Goal: Information Seeking & Learning: Learn about a topic

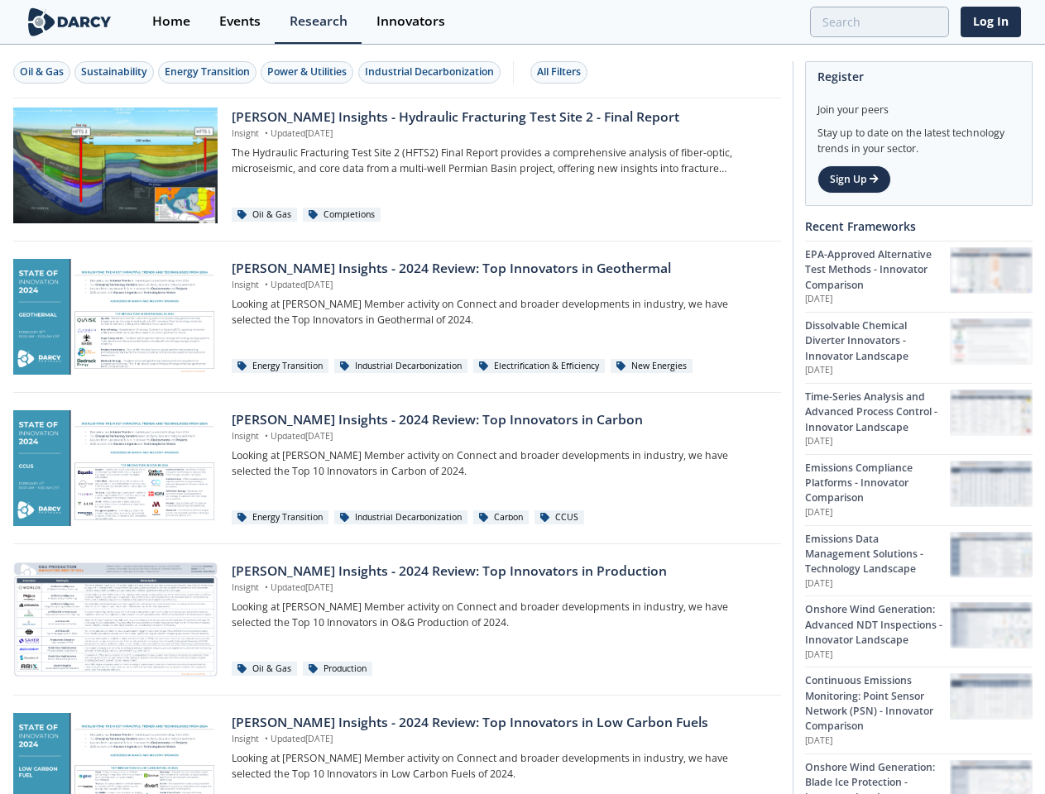
click at [42, 72] on div "Oil & Gas" at bounding box center [42, 72] width 44 height 15
click at [115, 72] on div "Sustainability" at bounding box center [114, 72] width 66 height 15
click at [208, 72] on div "Energy Transition" at bounding box center [207, 72] width 85 height 15
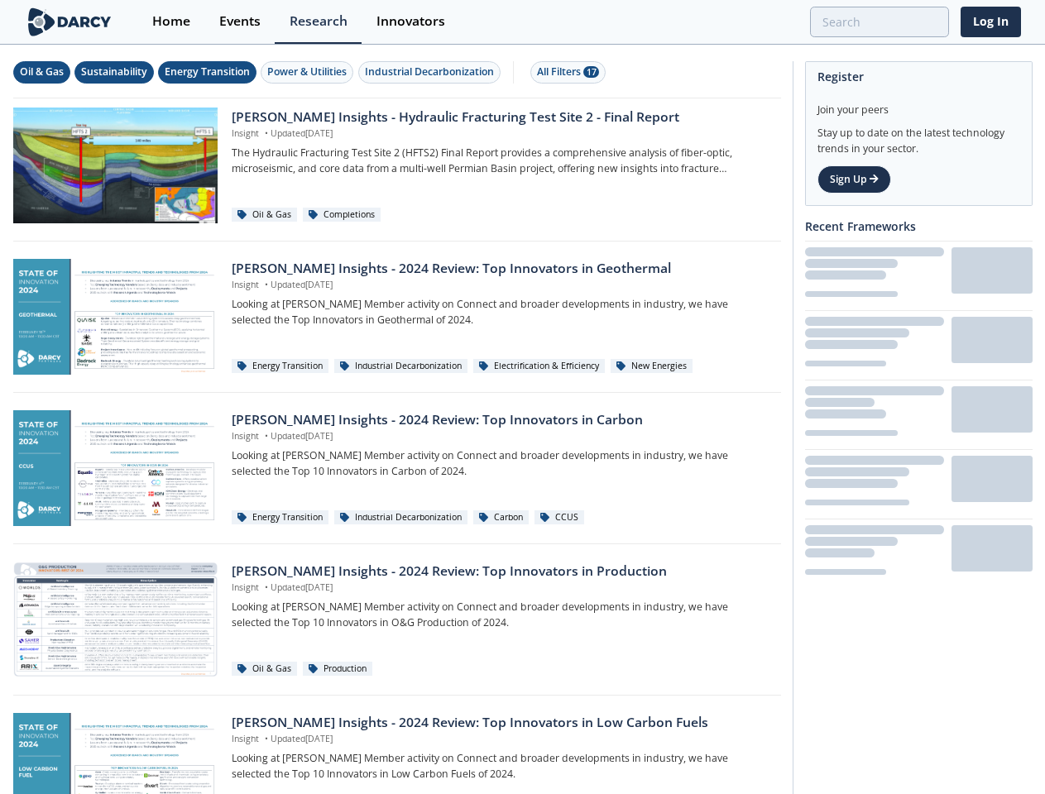
click at [309, 72] on div "Power & Utilities" at bounding box center [306, 72] width 79 height 15
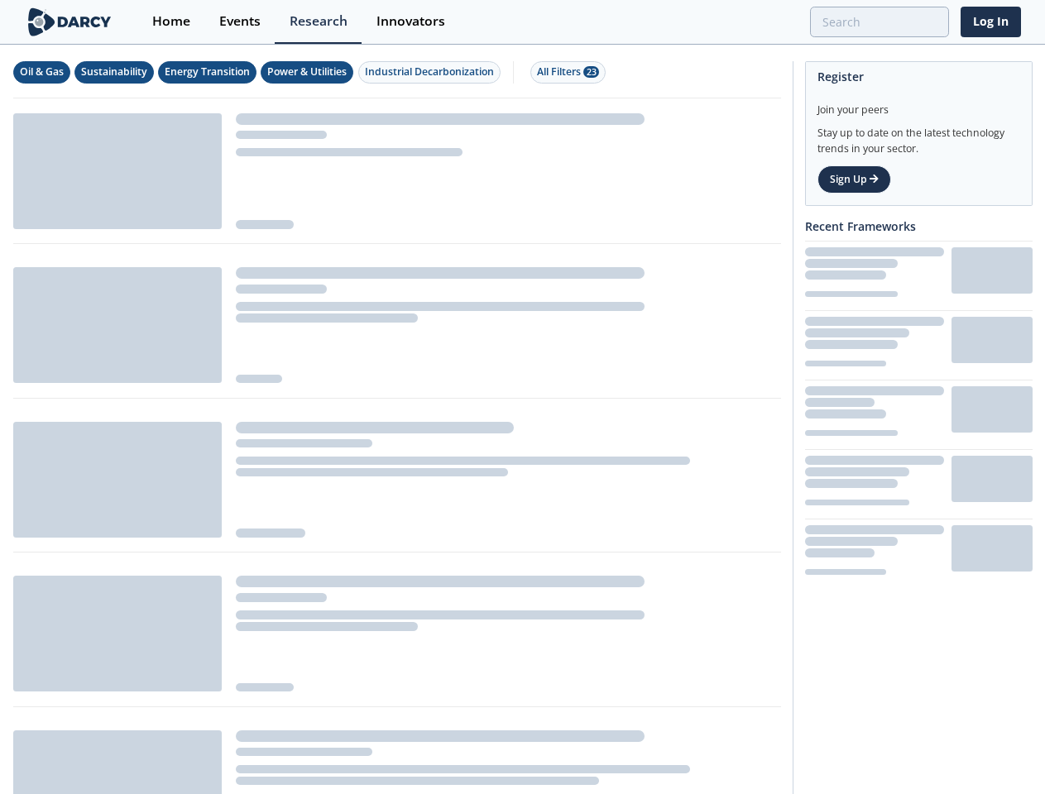
click at [432, 72] on div "Industrial Decarbonization" at bounding box center [429, 72] width 129 height 15
click at [563, 72] on div "All Filters 28" at bounding box center [568, 72] width 62 height 15
